Goal: Task Accomplishment & Management: Use online tool/utility

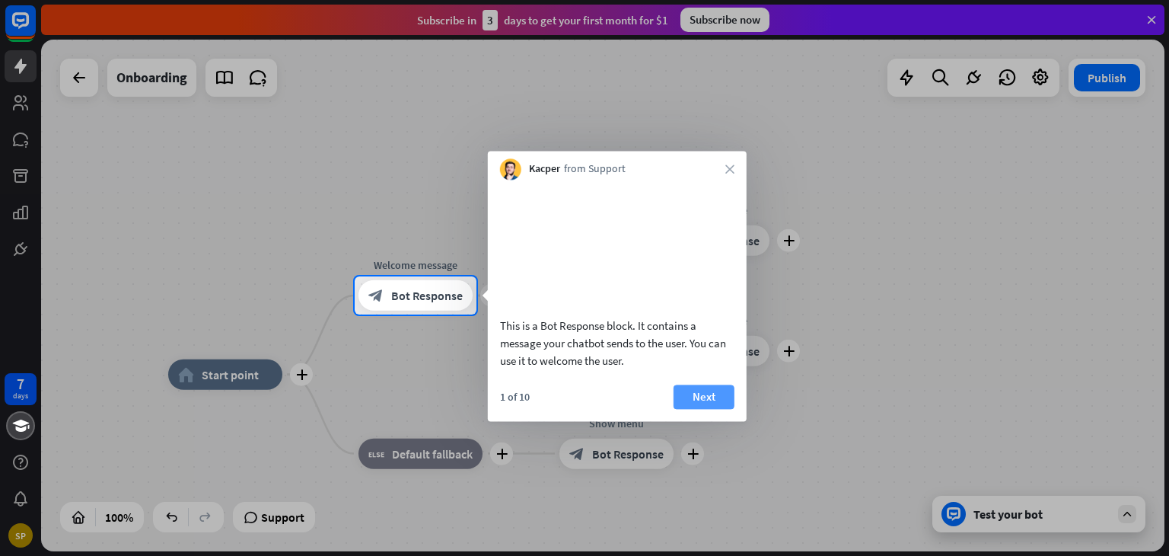
click at [703, 409] on button "Next" at bounding box center [703, 396] width 61 height 24
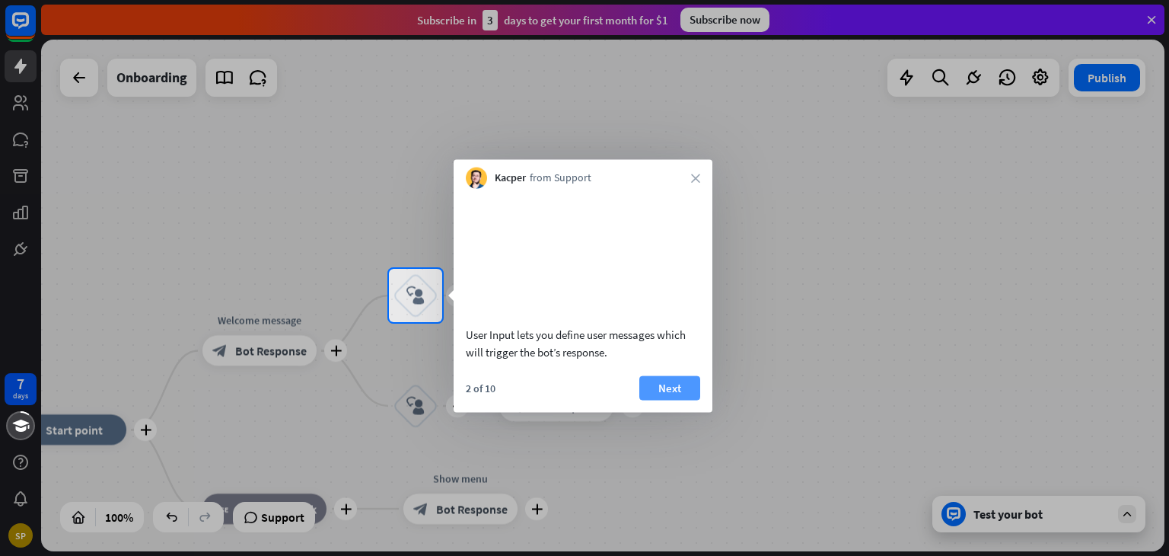
click at [683, 400] on button "Next" at bounding box center [669, 387] width 61 height 24
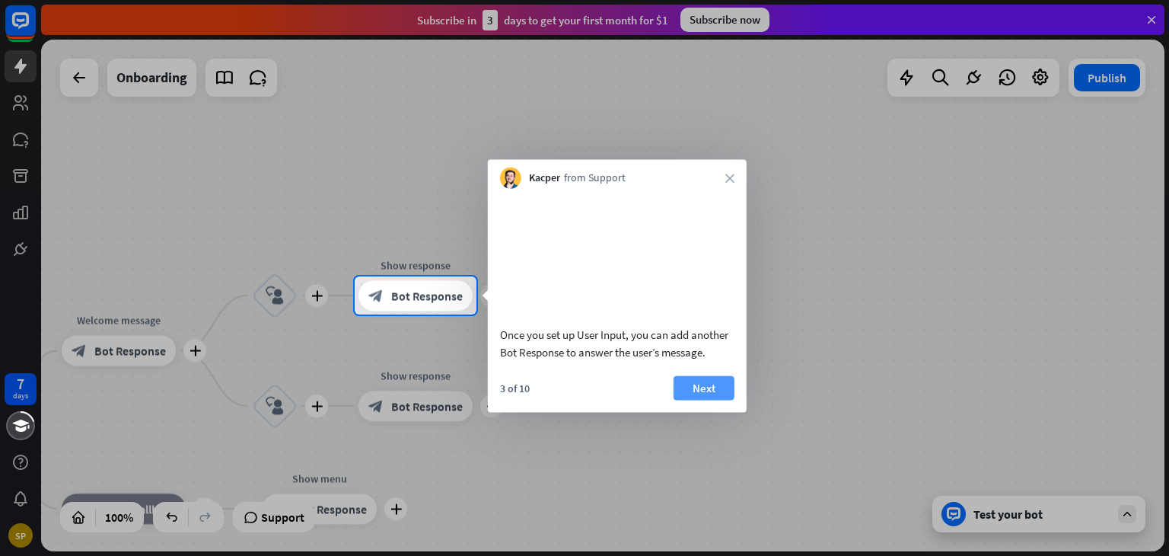
click at [709, 400] on button "Next" at bounding box center [703, 387] width 61 height 24
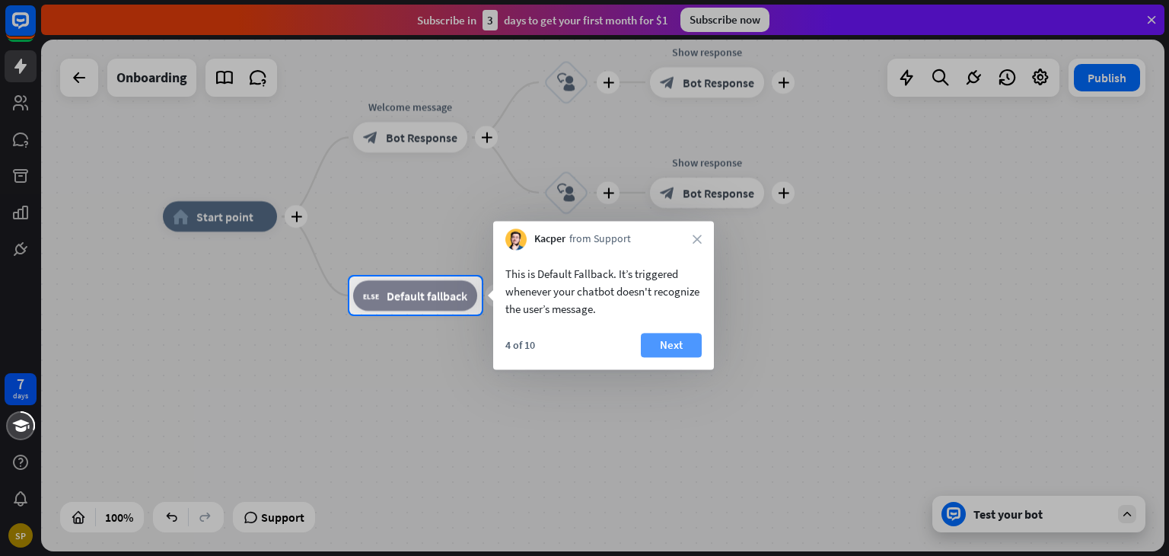
click at [683, 353] on button "Next" at bounding box center [671, 345] width 61 height 24
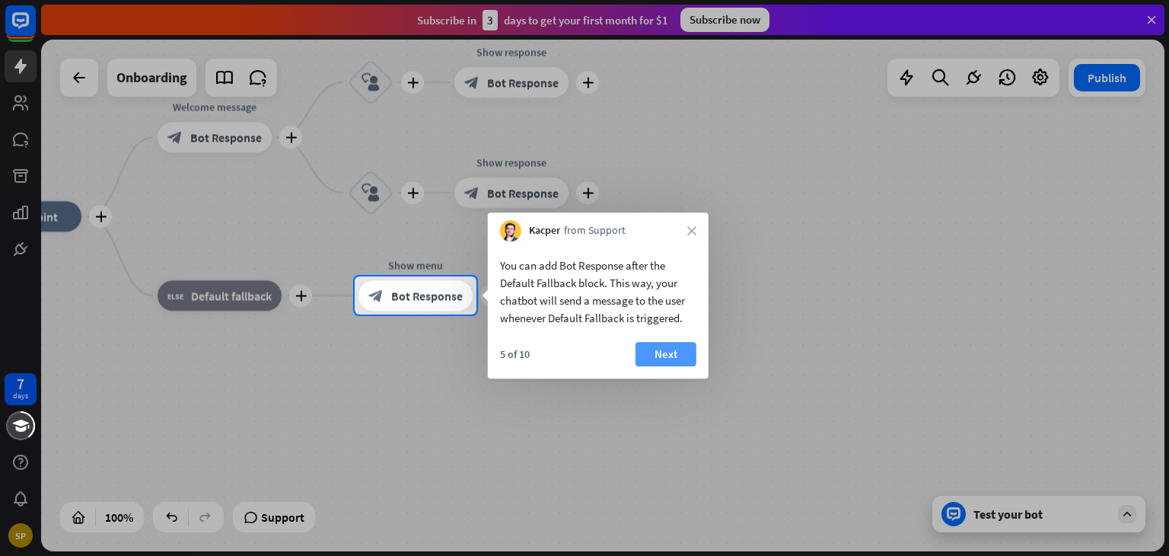
click at [671, 363] on button "Next" at bounding box center [665, 354] width 61 height 24
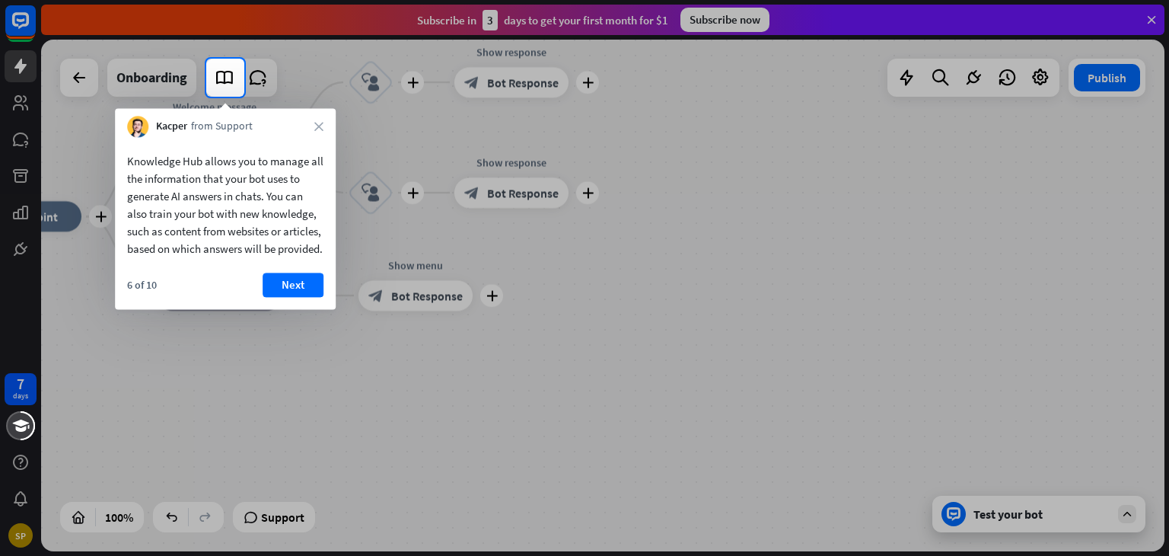
click at [295, 297] on button "Next" at bounding box center [293, 284] width 61 height 24
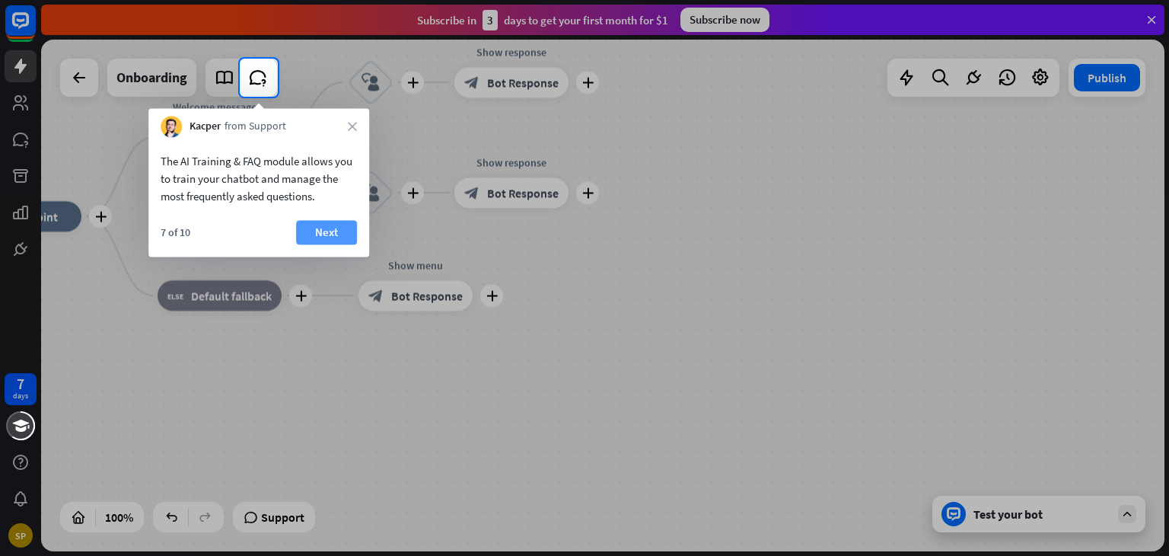
click at [323, 236] on button "Next" at bounding box center [326, 232] width 61 height 24
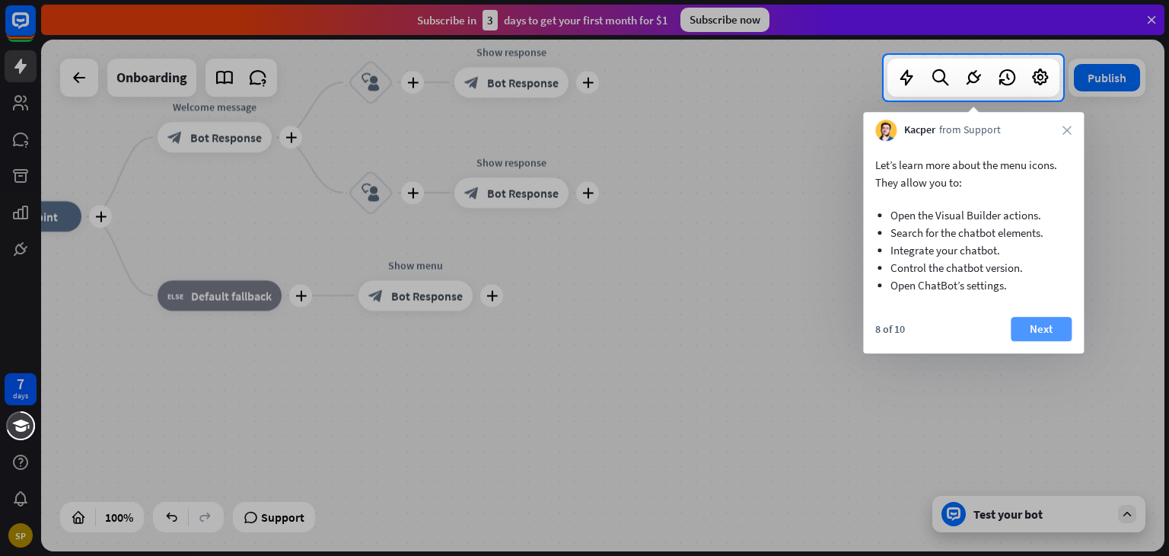
click at [1066, 335] on button "Next" at bounding box center [1041, 329] width 61 height 24
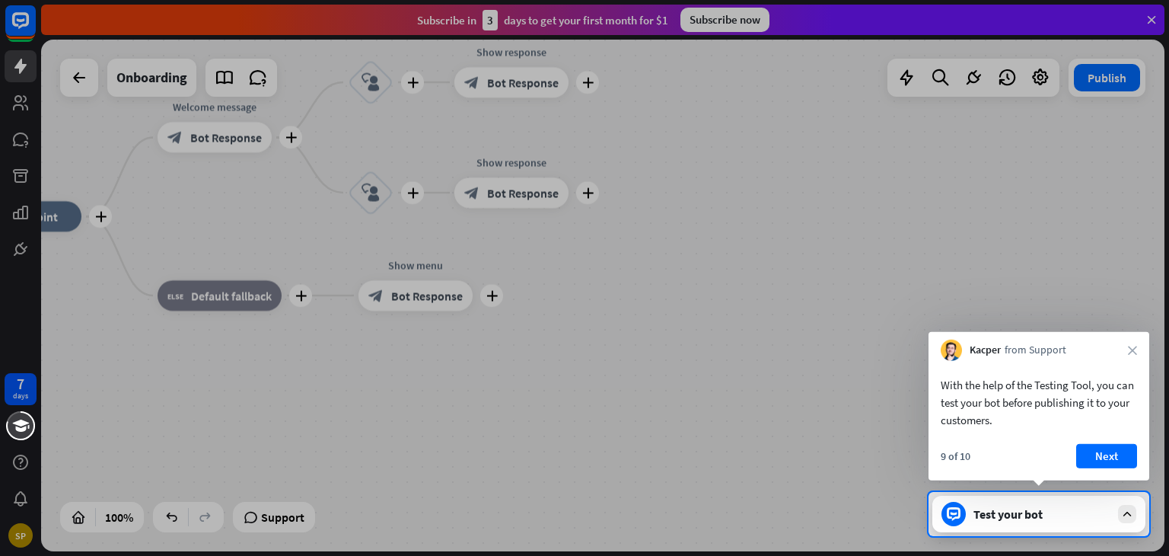
click at [784, 259] on div at bounding box center [584, 246] width 1169 height 492
click at [1109, 454] on button "Next" at bounding box center [1106, 456] width 61 height 24
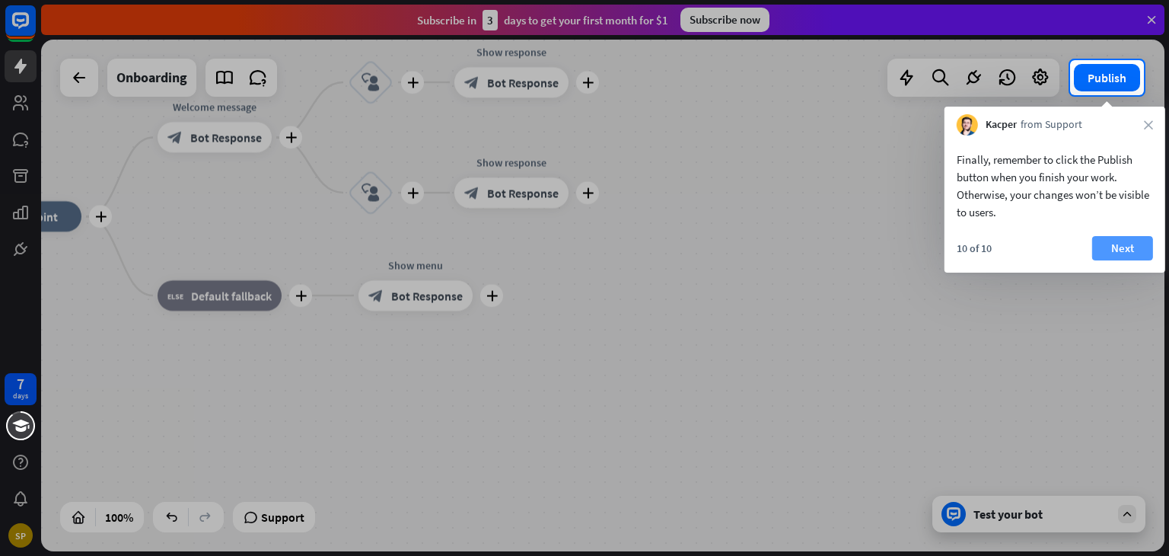
click at [1129, 247] on button "Next" at bounding box center [1122, 248] width 61 height 24
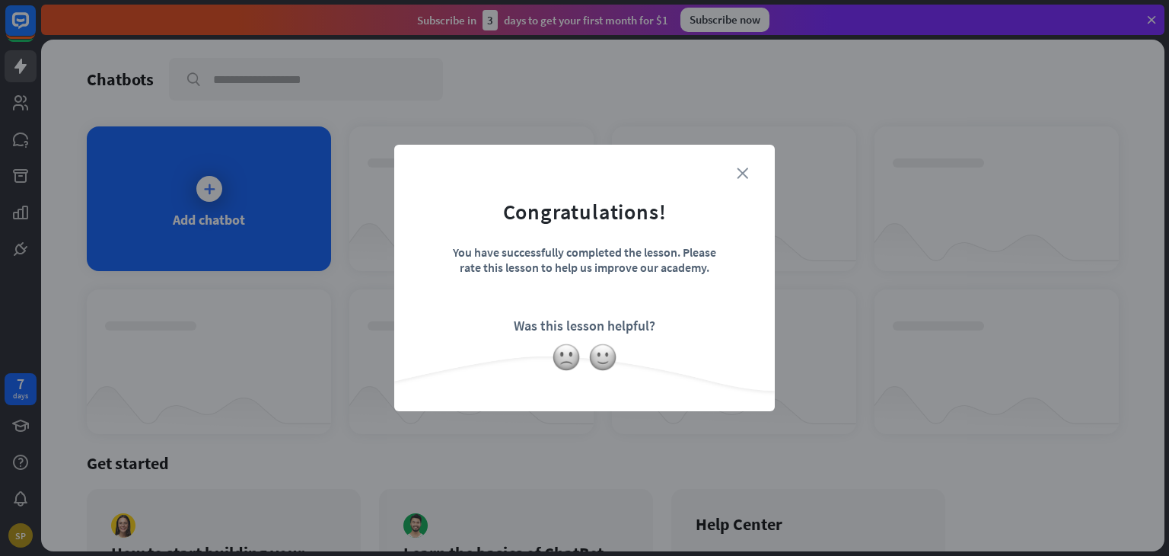
click at [744, 172] on icon "close" at bounding box center [742, 172] width 11 height 11
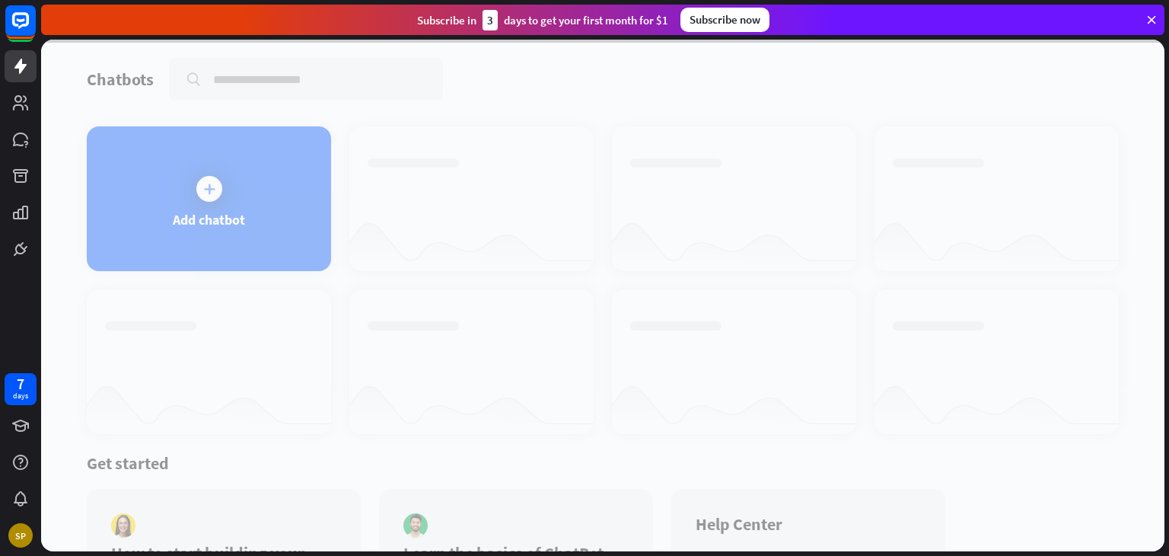
click at [261, 205] on div at bounding box center [602, 295] width 1123 height 511
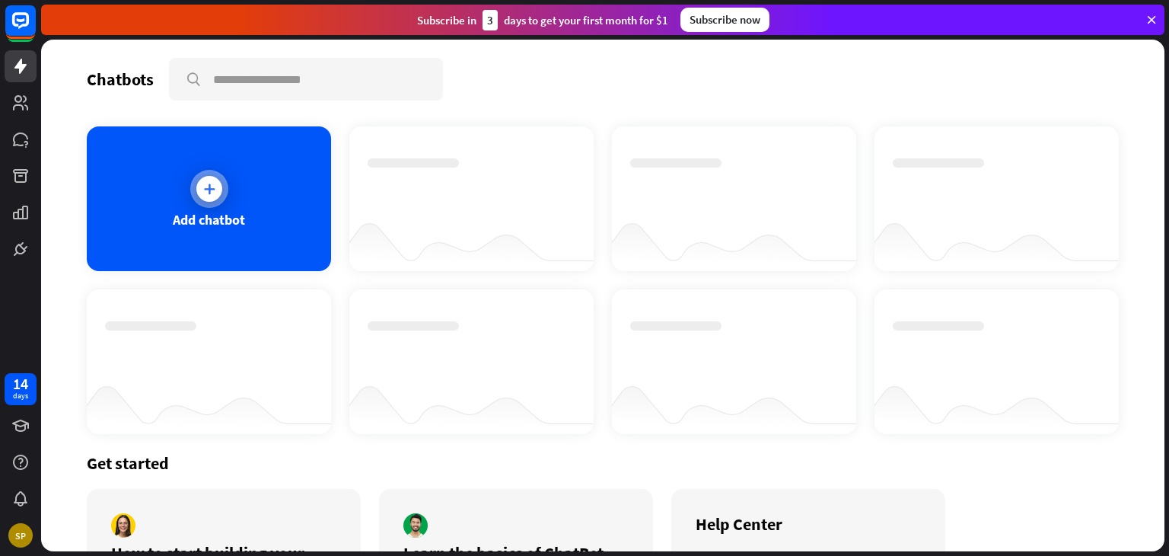
click at [212, 193] on icon at bounding box center [209, 188] width 15 height 15
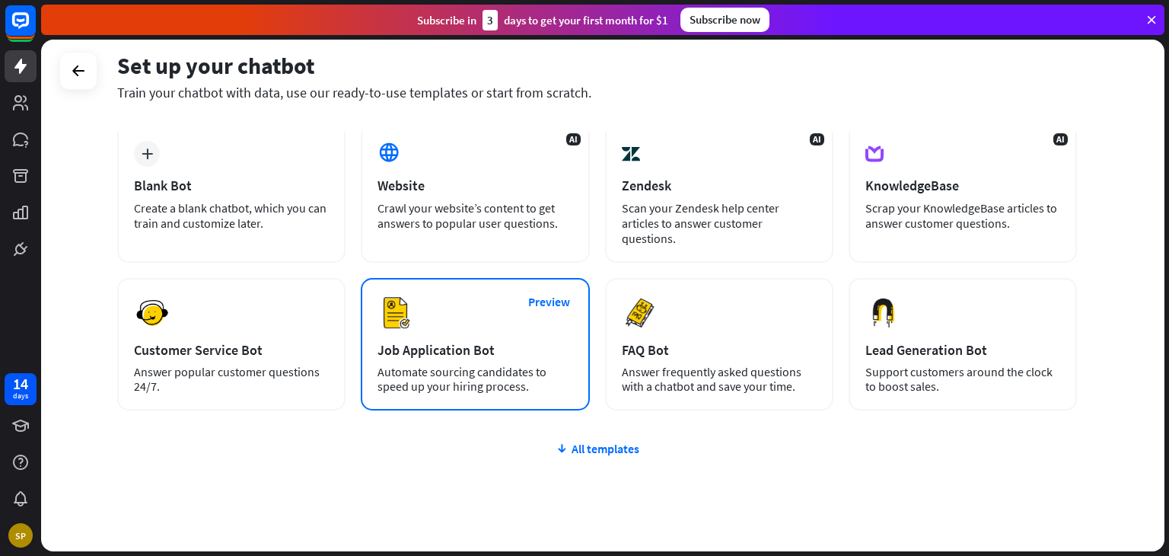
scroll to position [101, 0]
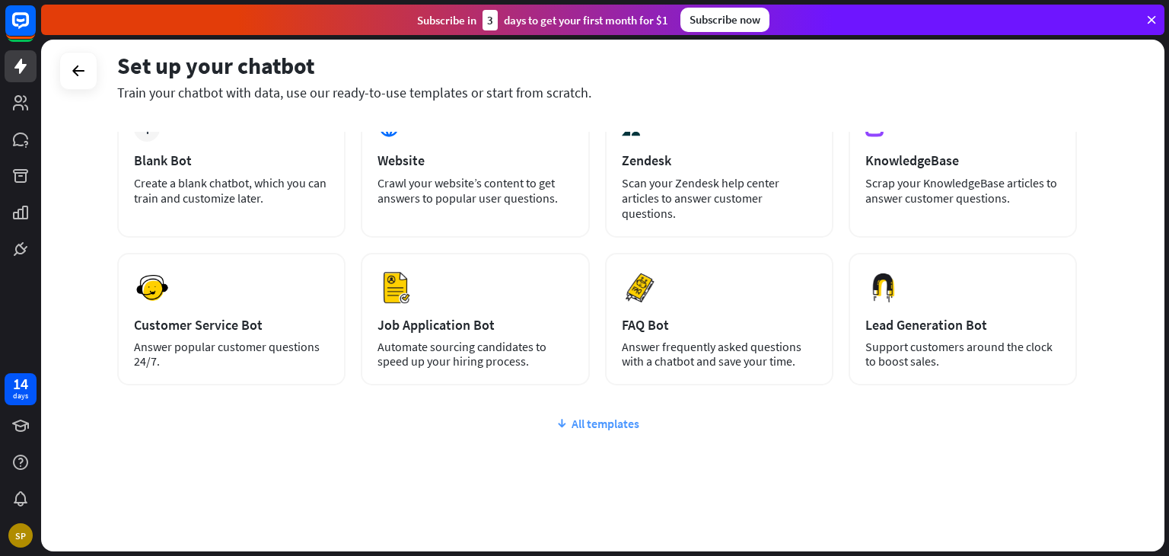
click at [615, 415] on div "All templates" at bounding box center [597, 422] width 960 height 15
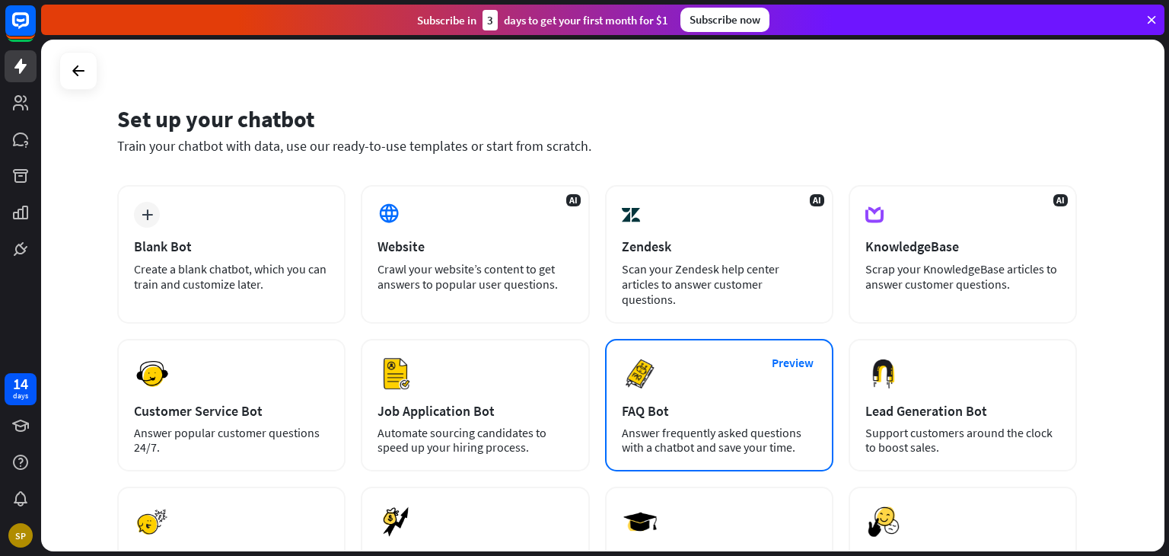
scroll to position [0, 0]
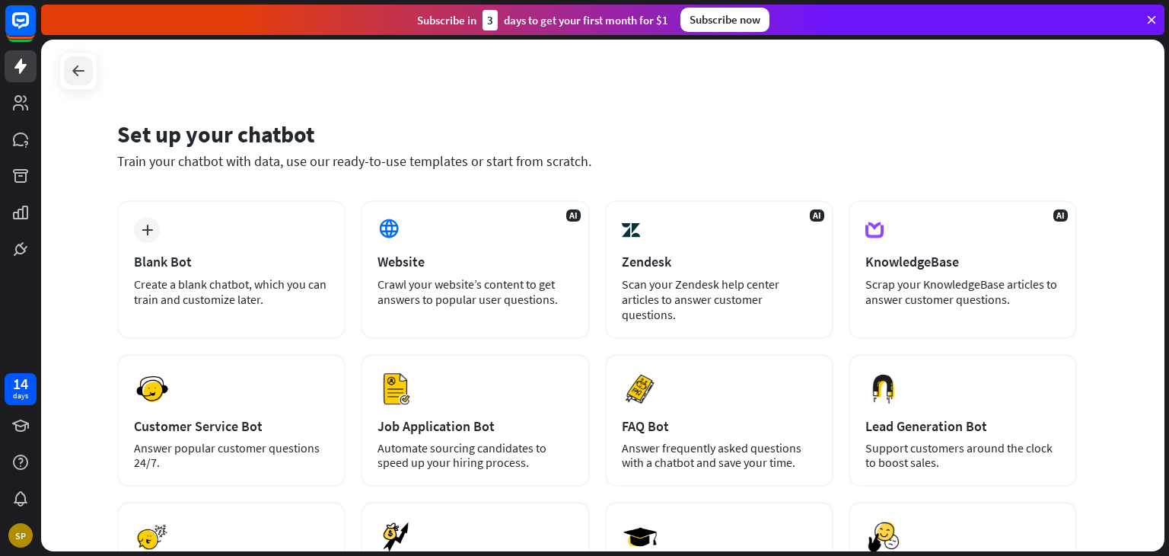
click at [86, 72] on icon at bounding box center [78, 71] width 18 height 18
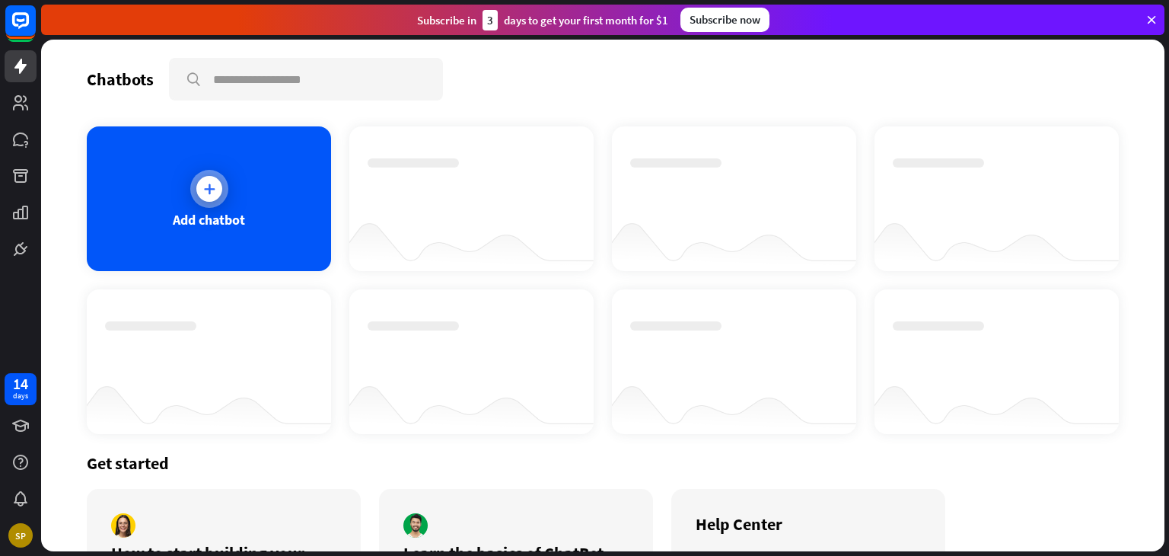
click at [221, 196] on div at bounding box center [209, 189] width 38 height 38
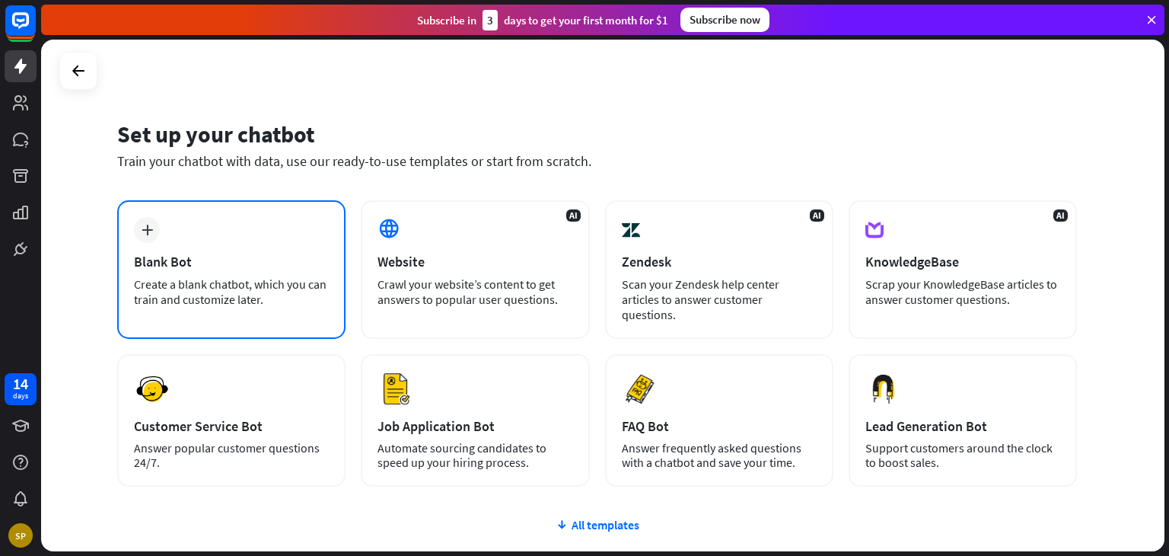
click at [253, 232] on div "plus Blank Bot Create a blank chatbot, which you can train and customize later." at bounding box center [231, 269] width 228 height 138
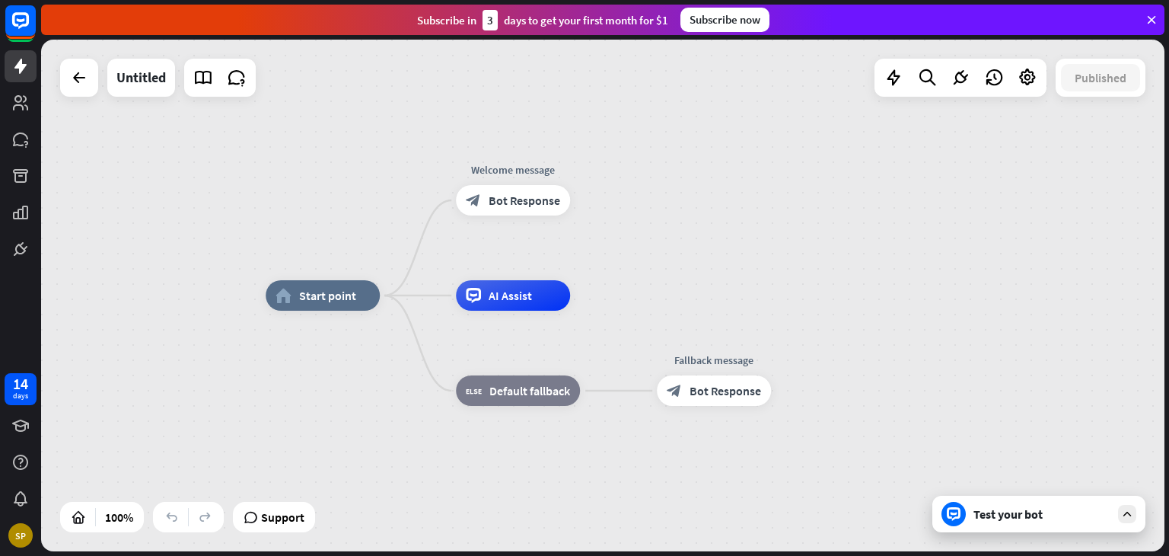
click at [1127, 527] on div "Test your bot" at bounding box center [1038, 513] width 213 height 37
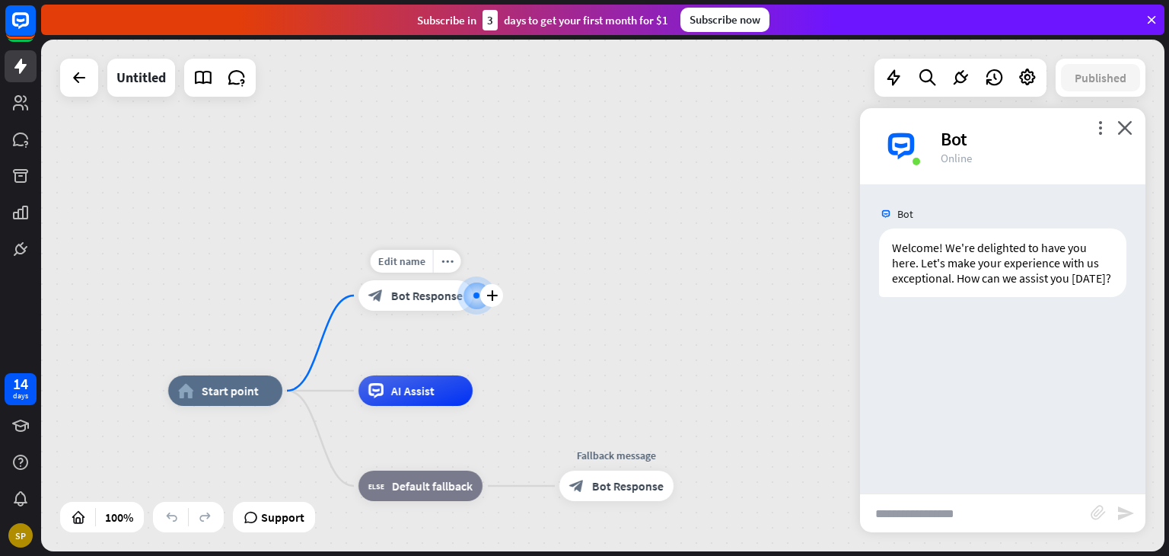
click at [414, 301] on span "Bot Response" at bounding box center [427, 295] width 72 height 15
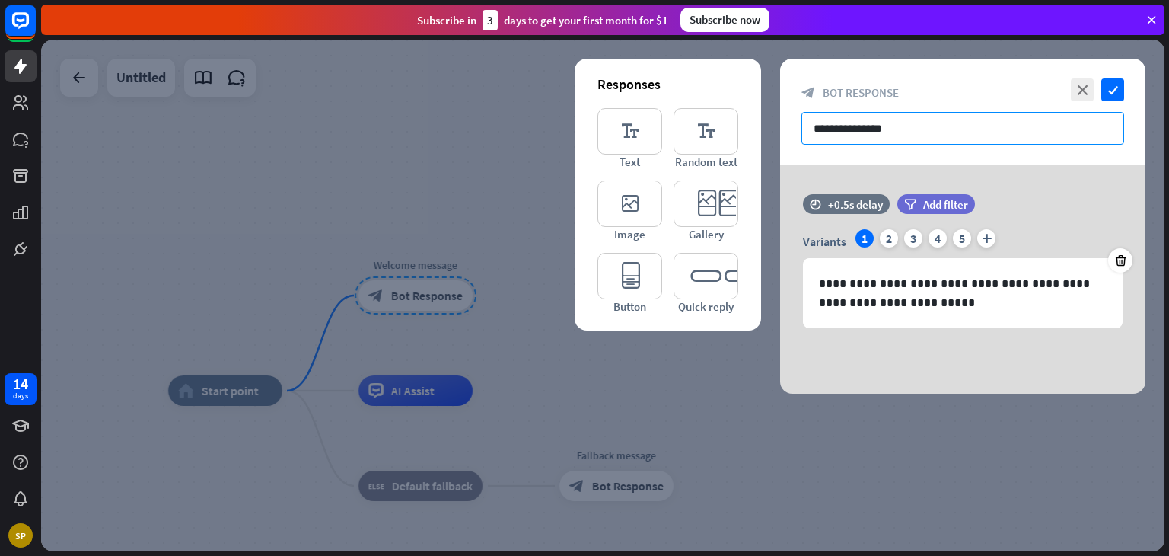
click at [921, 136] on input "**********" at bounding box center [962, 128] width 323 height 33
drag, startPoint x: 1080, startPoint y: 94, endPoint x: 1071, endPoint y: 98, distance: 9.5
click at [1078, 94] on icon "close" at bounding box center [1082, 89] width 23 height 23
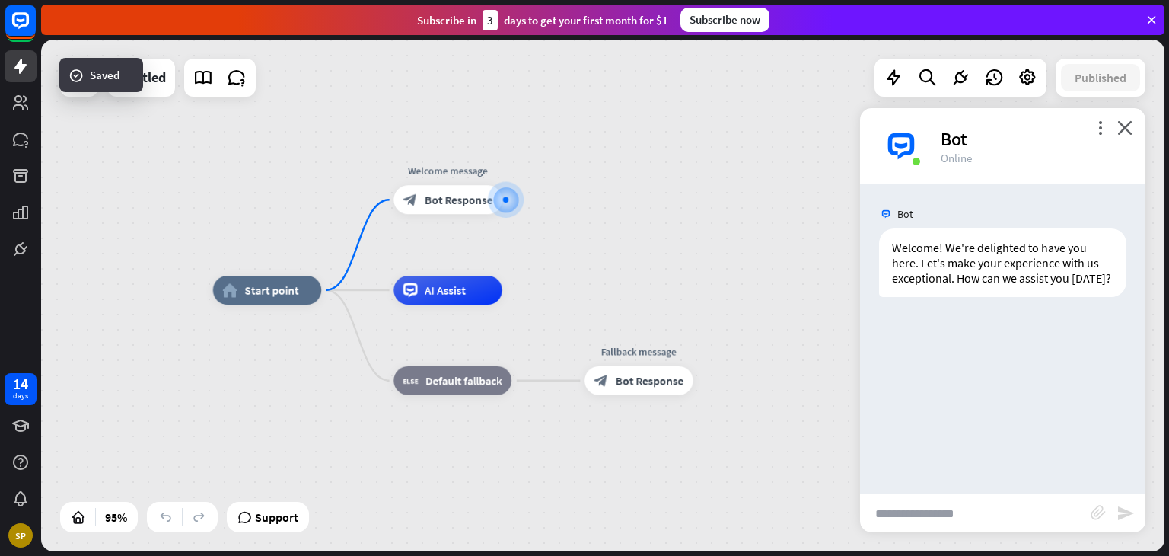
drag, startPoint x: 662, startPoint y: 358, endPoint x: 691, endPoint y: 242, distance: 120.0
click at [702, 237] on div "home_2 Start point Welcome message block_bot_response Bot Response AI Assist bl…" at bounding box center [602, 295] width 1123 height 511
